Goal: Obtain resource: Download file/media

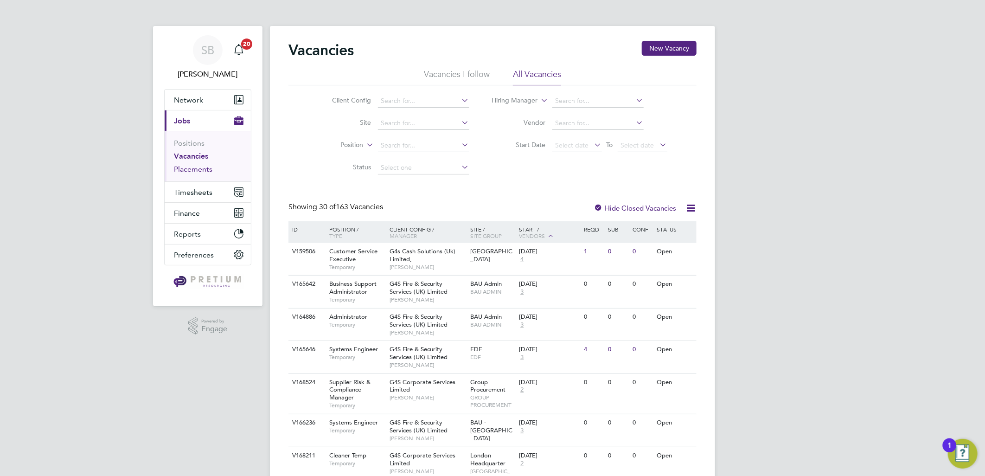
click at [193, 170] on link "Placements" at bounding box center [193, 169] width 38 height 9
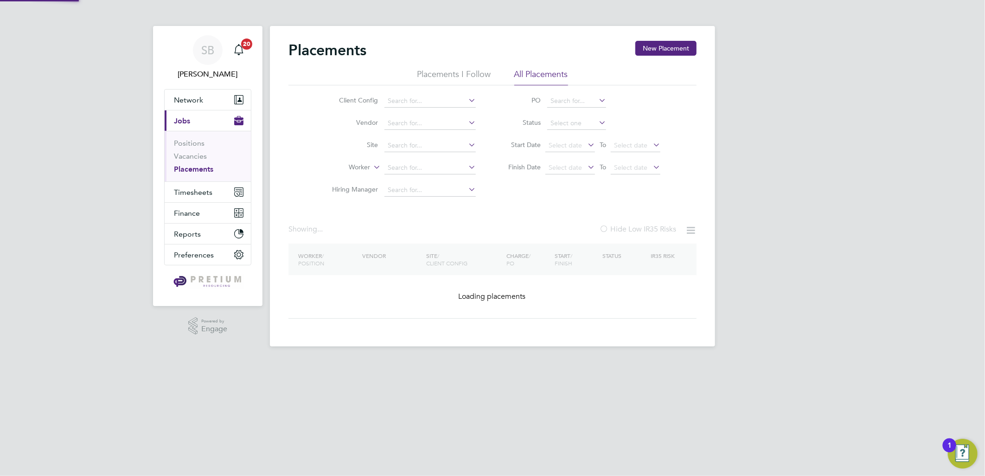
click at [567, 112] on li "Status" at bounding box center [579, 123] width 185 height 22
click at [578, 124] on input at bounding box center [576, 123] width 59 height 13
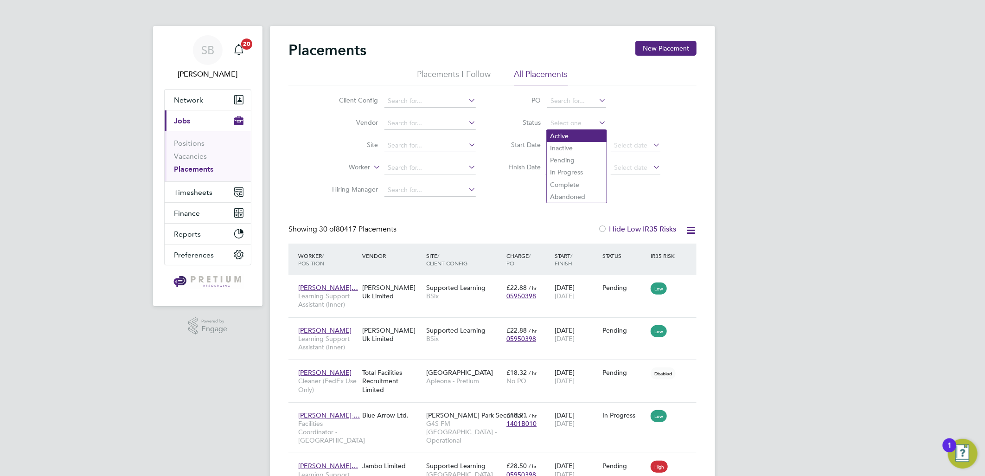
click at [575, 133] on li "Active" at bounding box center [577, 136] width 60 height 12
type input "Active"
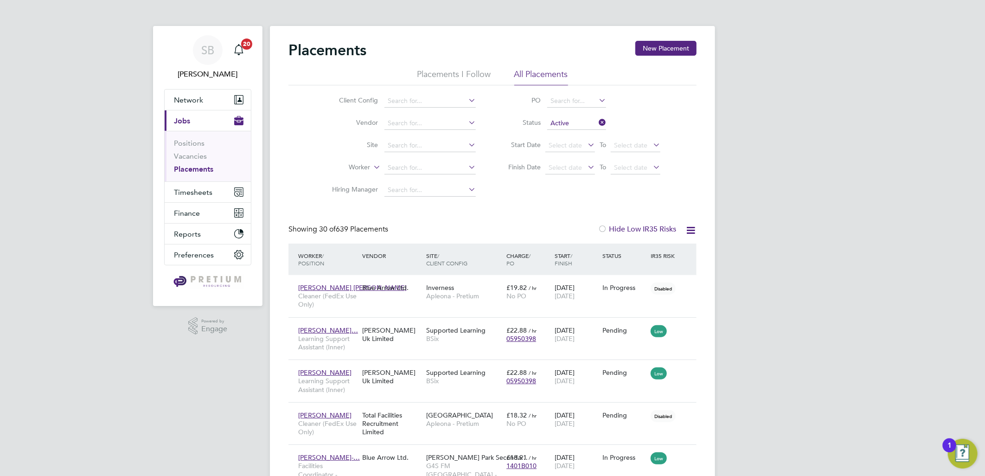
click at [691, 232] on icon at bounding box center [691, 230] width 12 height 12
click at [664, 248] on li "Download Placements Report" at bounding box center [644, 252] width 99 height 13
